Goal: Information Seeking & Learning: Learn about a topic

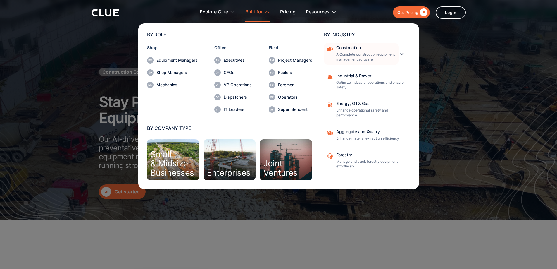
click at [352, 47] on div "Construction" at bounding box center [365, 48] width 59 height 4
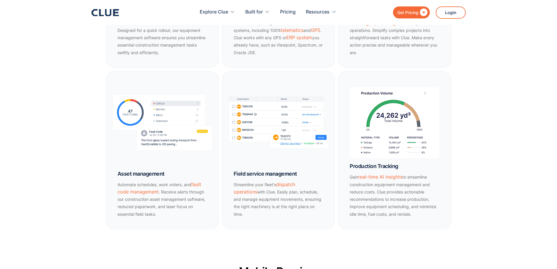
scroll to position [453, 0]
click at [56, 15] on header "Get Pricing  Explore Clue Solutions Tailored solutions for your construction e…" at bounding box center [278, 12] width 557 height 25
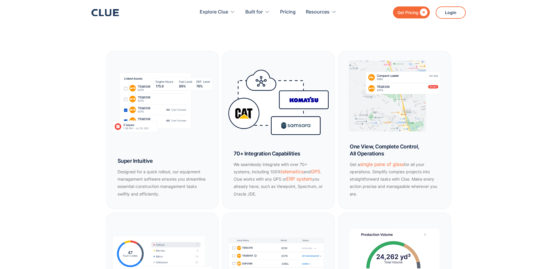
click at [20, 30] on section "Advanced Management Tools Say goodbye to clunky, stone age construction equipme…" at bounding box center [278, 147] width 557 height 478
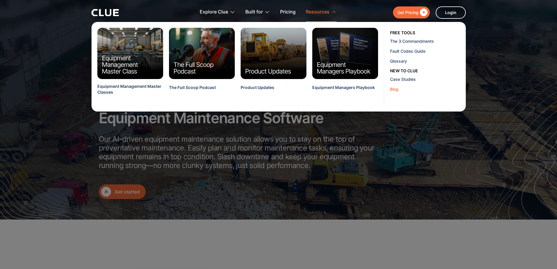
click at [397, 89] on div "Blog" at bounding box center [425, 89] width 71 height 6
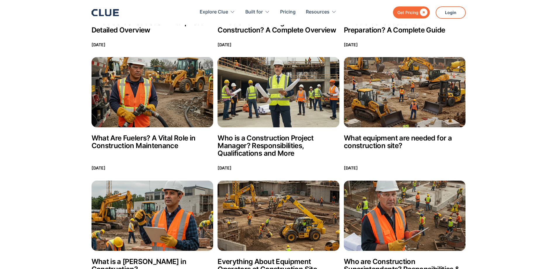
scroll to position [1435, 0]
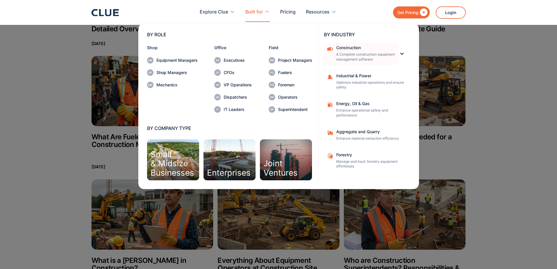
click at [353, 46] on div "Construction" at bounding box center [365, 48] width 59 height 4
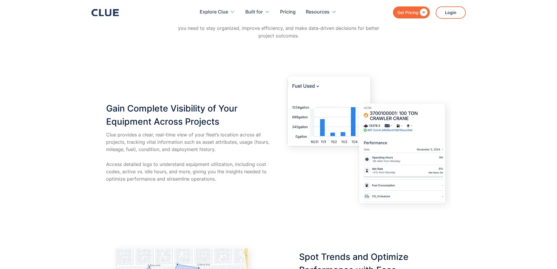
scroll to position [993, 0]
click at [106, 8] on div "Get Pricing  Explore Clue Solutions Tailored solutions for your construction e…" at bounding box center [279, 12] width 374 height 25
click at [109, 14] on icon at bounding box center [105, 12] width 27 height 7
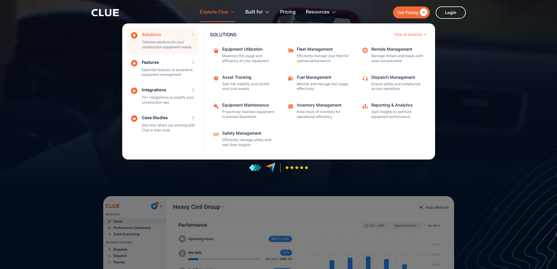
click at [172, 40] on div "Solutions Tailored solutions for your construction equipment needs SOLUTIONS Vi…" at bounding box center [163, 41] width 72 height 26
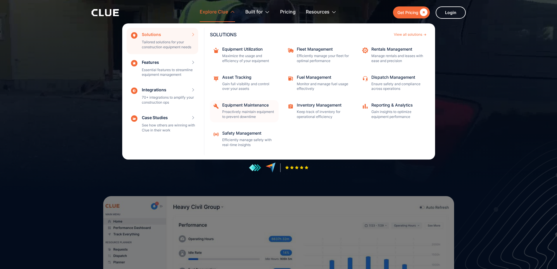
click at [242, 106] on div "Equipment Maintenance" at bounding box center [248, 105] width 53 height 4
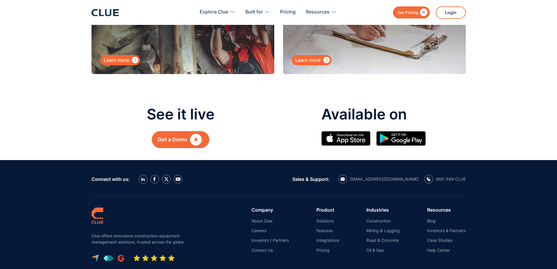
scroll to position [2567, 0]
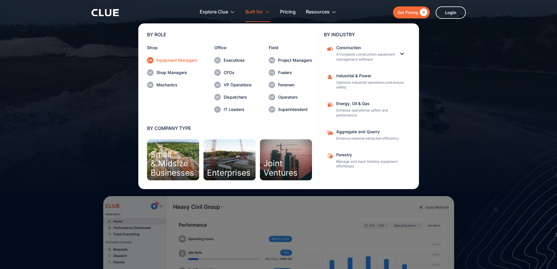
click at [167, 60] on div "Equipment Managers" at bounding box center [177, 60] width 41 height 4
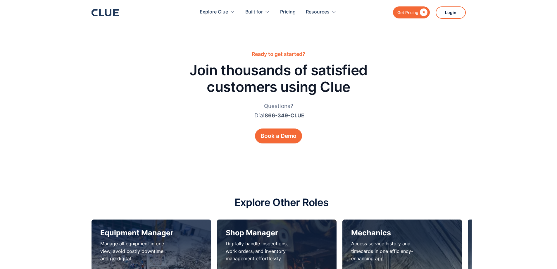
scroll to position [1807, 0]
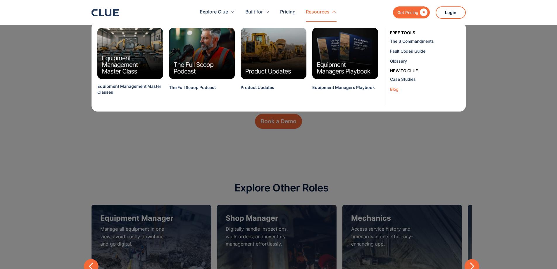
click at [394, 88] on div "Blog" at bounding box center [425, 89] width 71 height 6
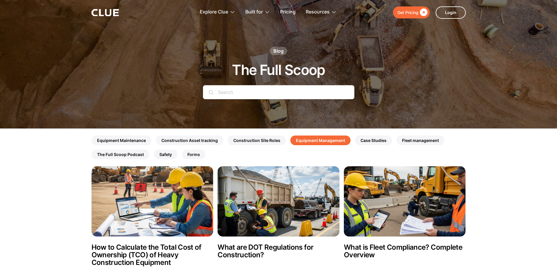
click at [326, 138] on link "Equipment Management" at bounding box center [320, 140] width 60 height 10
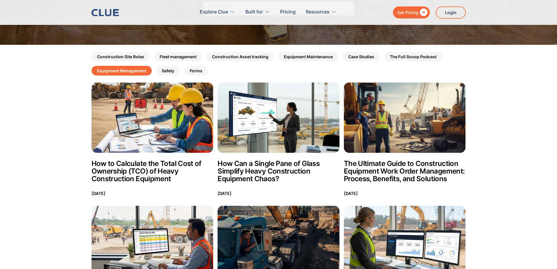
scroll to position [84, 0]
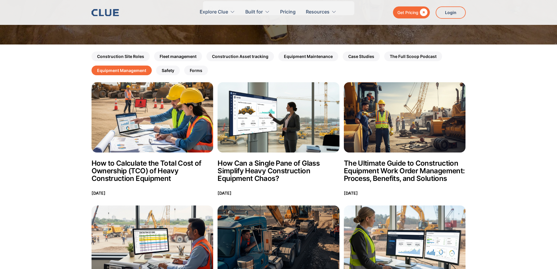
click at [391, 171] on h2 "The Ultimate Guide to Construction Equipment Work Order Management: Process, Be…" at bounding box center [405, 170] width 122 height 23
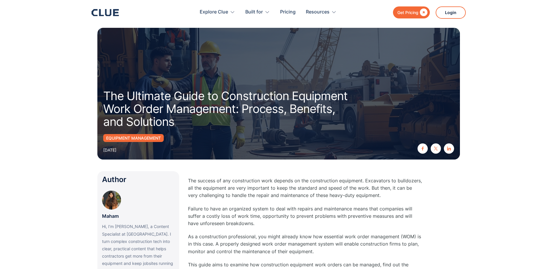
click at [234, 153] on div "Equipment Management [DATE]" at bounding box center [278, 144] width 351 height 20
